Goal: Information Seeking & Learning: Learn about a topic

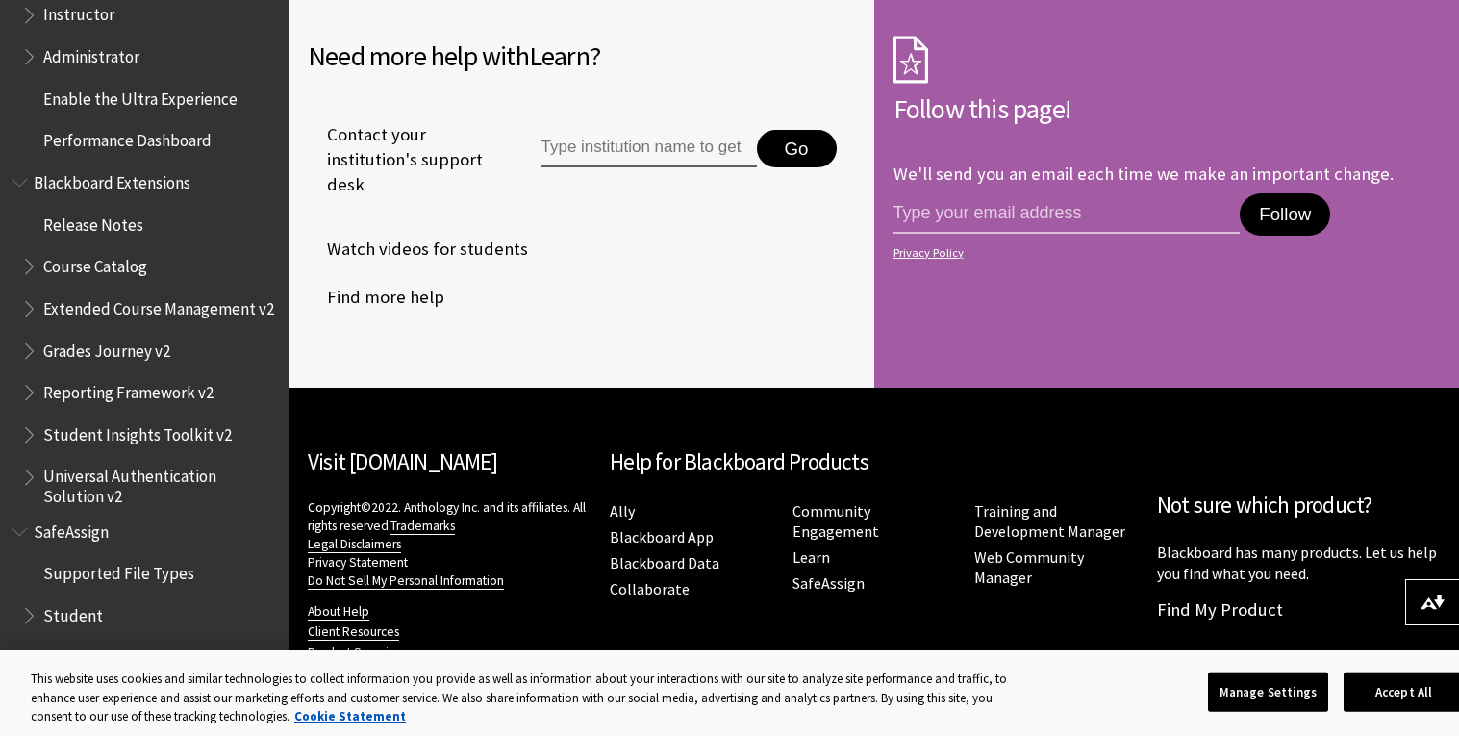
scroll to position [5286, 0]
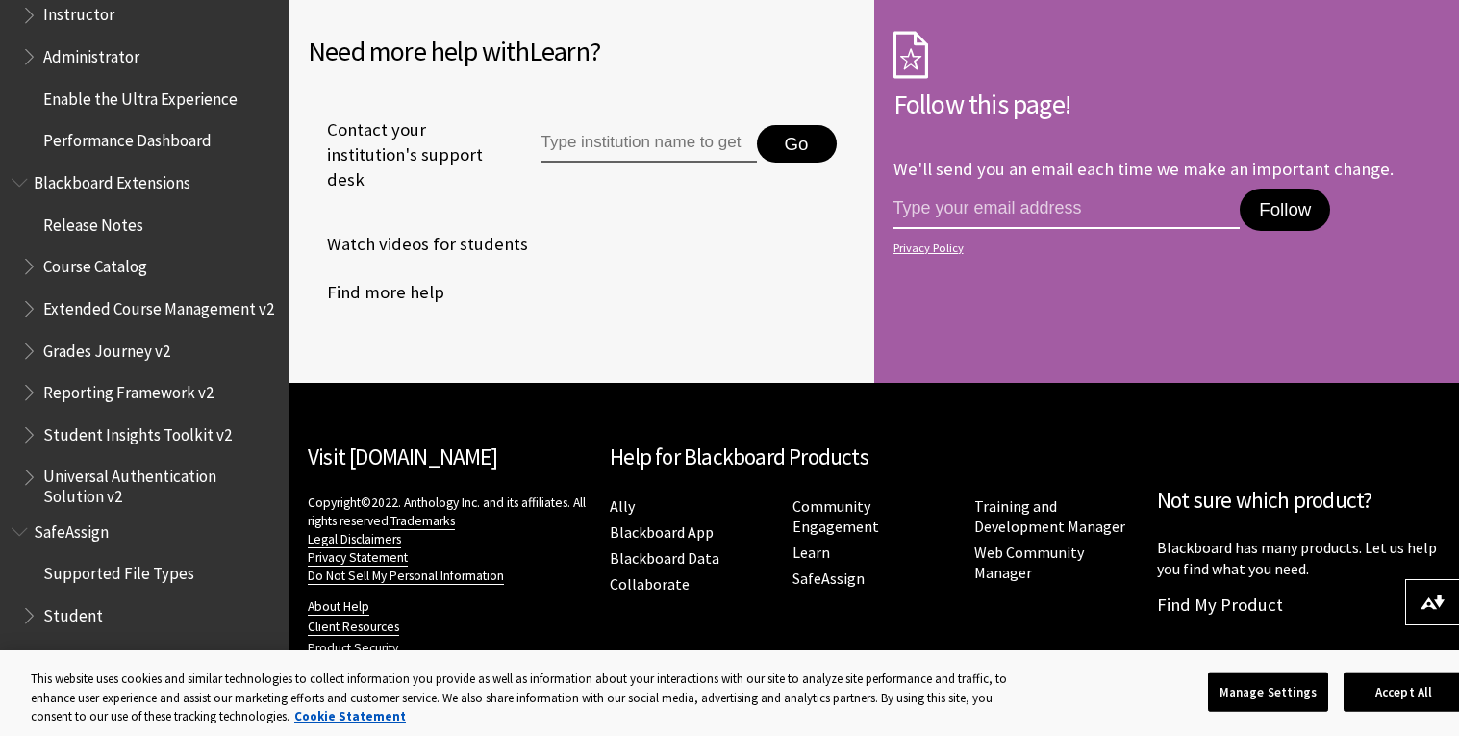
click at [1102, 207] on input "email address" at bounding box center [1066, 208] width 347 height 40
click at [1040, 244] on link "Privacy Policy" at bounding box center [1163, 247] width 541 height 13
click at [1128, 200] on input "jh168182" at bounding box center [1066, 208] width 347 height 40
paste input "https://www.google.com/support/accounts/bin/answer.py?answer=181692"
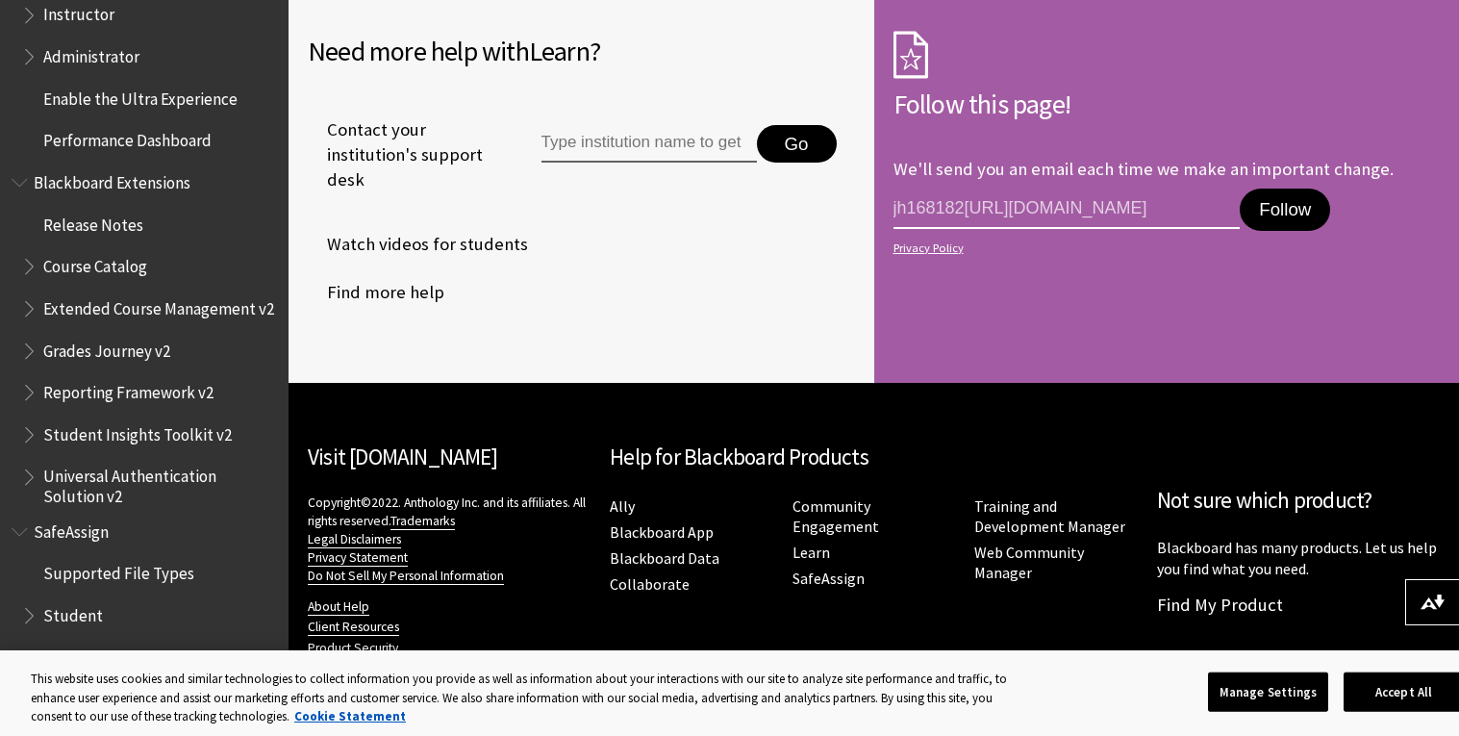
type input "jh168182https://www.google.com/support/accounts/bin/answer.py?answer=181692"
click at [1308, 199] on button "Follow" at bounding box center [1285, 209] width 90 height 42
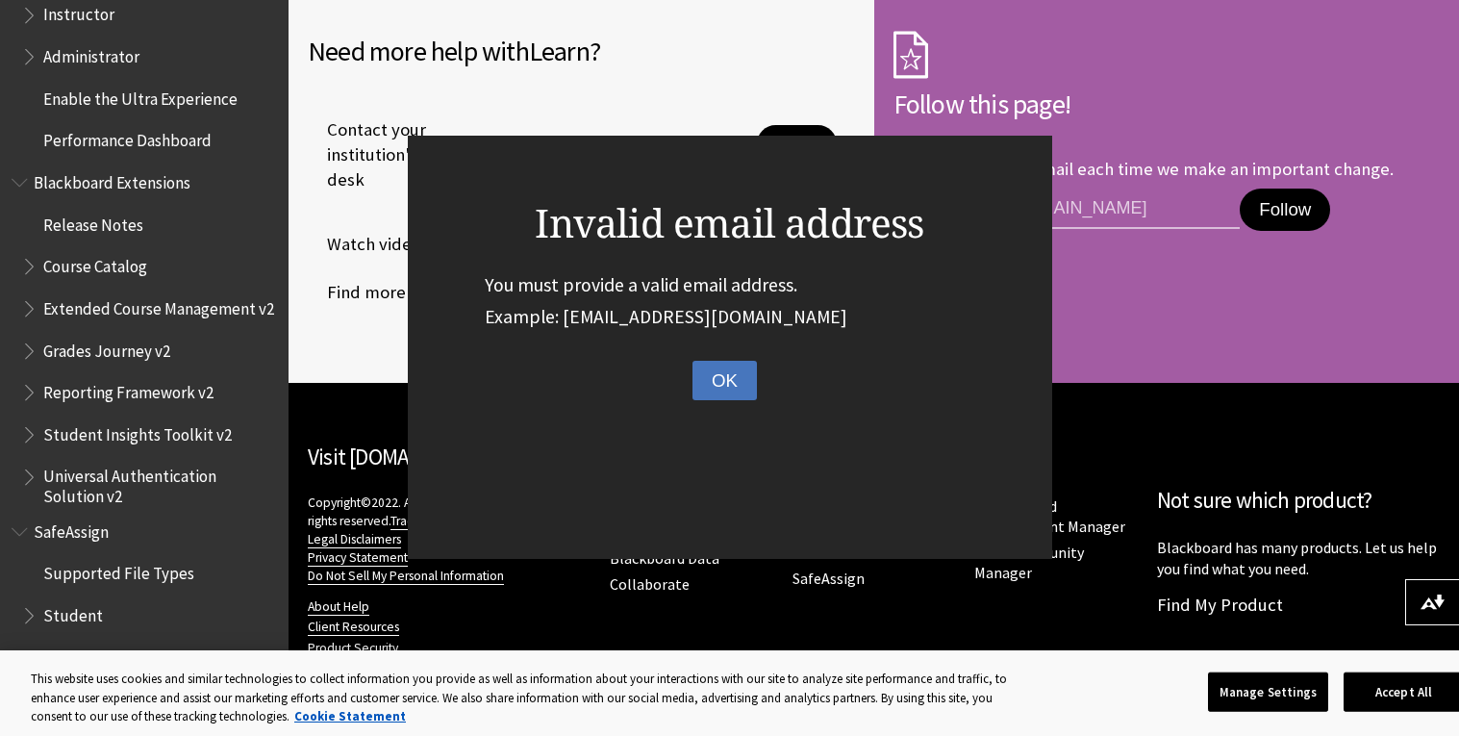
click at [703, 390] on button "OK" at bounding box center [724, 381] width 64 height 40
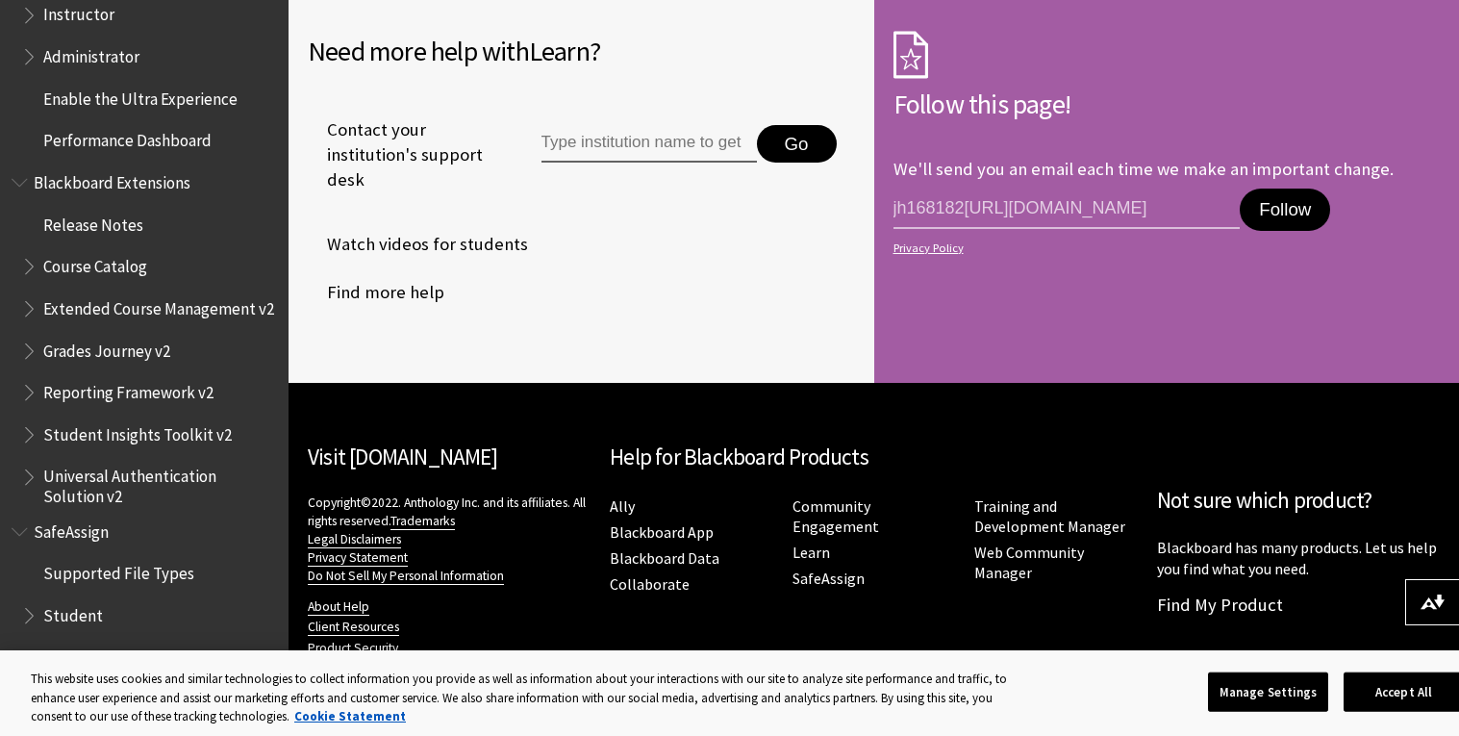
click at [1171, 247] on link "Privacy Policy" at bounding box center [1163, 247] width 541 height 13
click at [88, 613] on span "Student" at bounding box center [73, 612] width 60 height 26
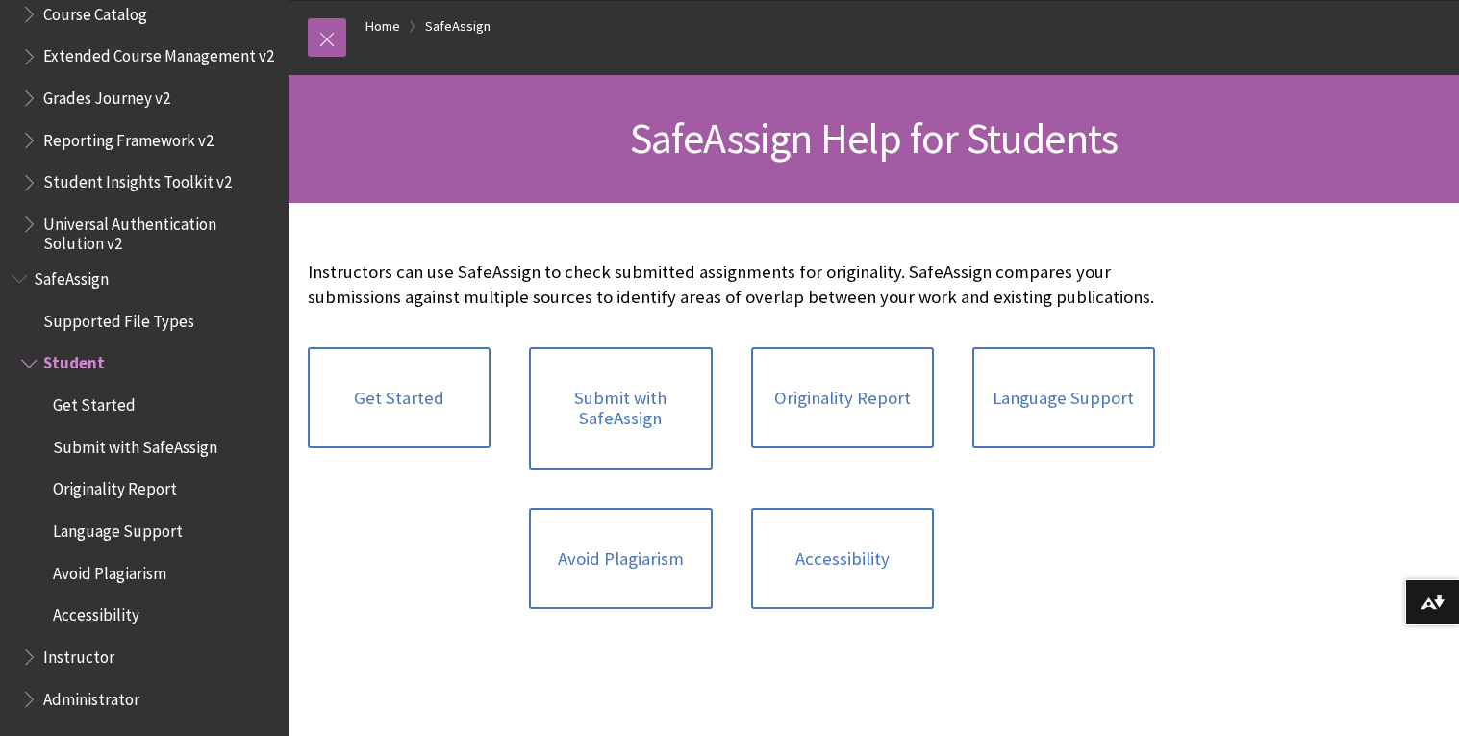
scroll to position [198, 0]
